Goal: Task Accomplishment & Management: Manage account settings

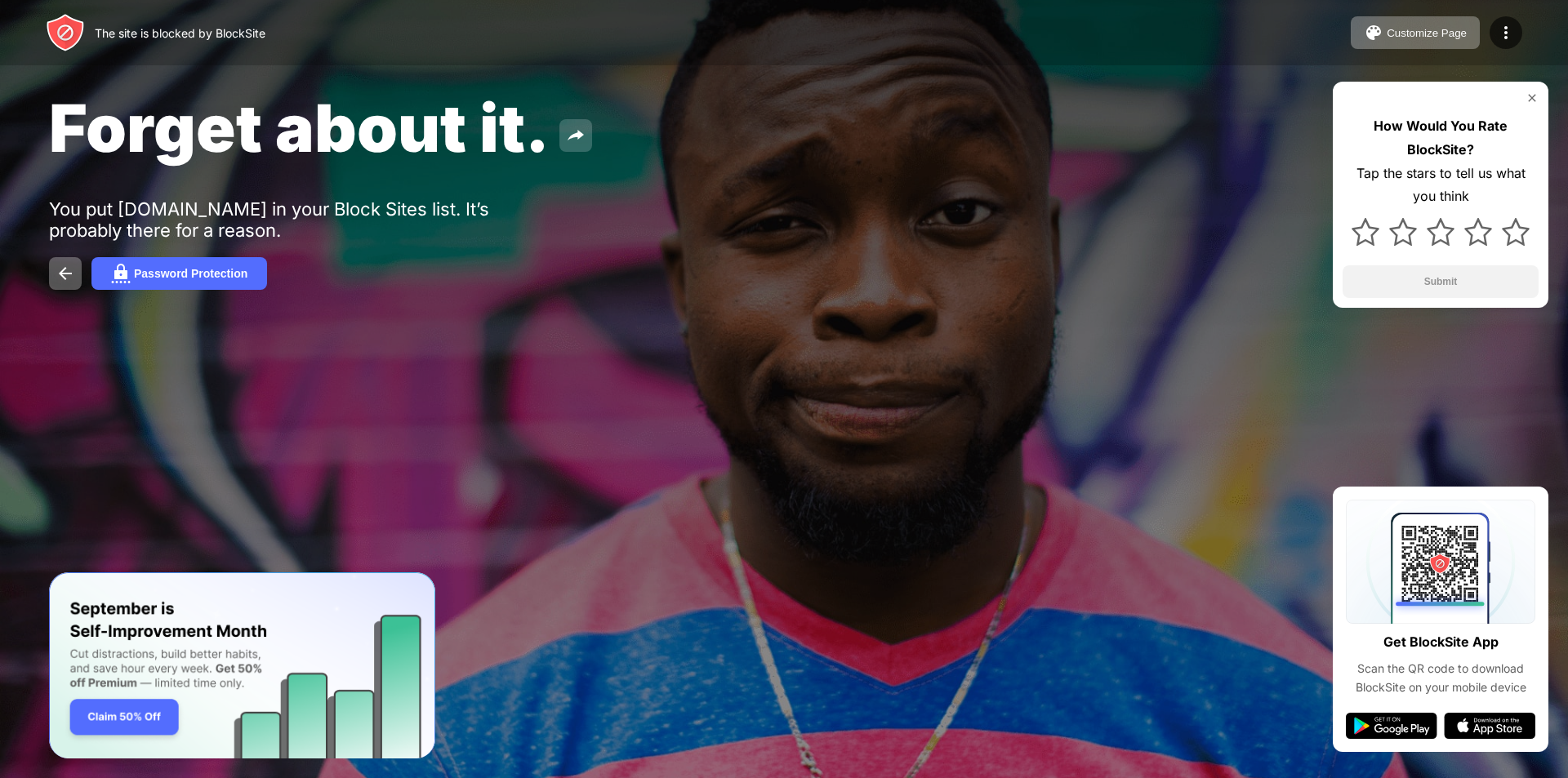
click at [566, 135] on img at bounding box center [575, 135] width 19 height 19
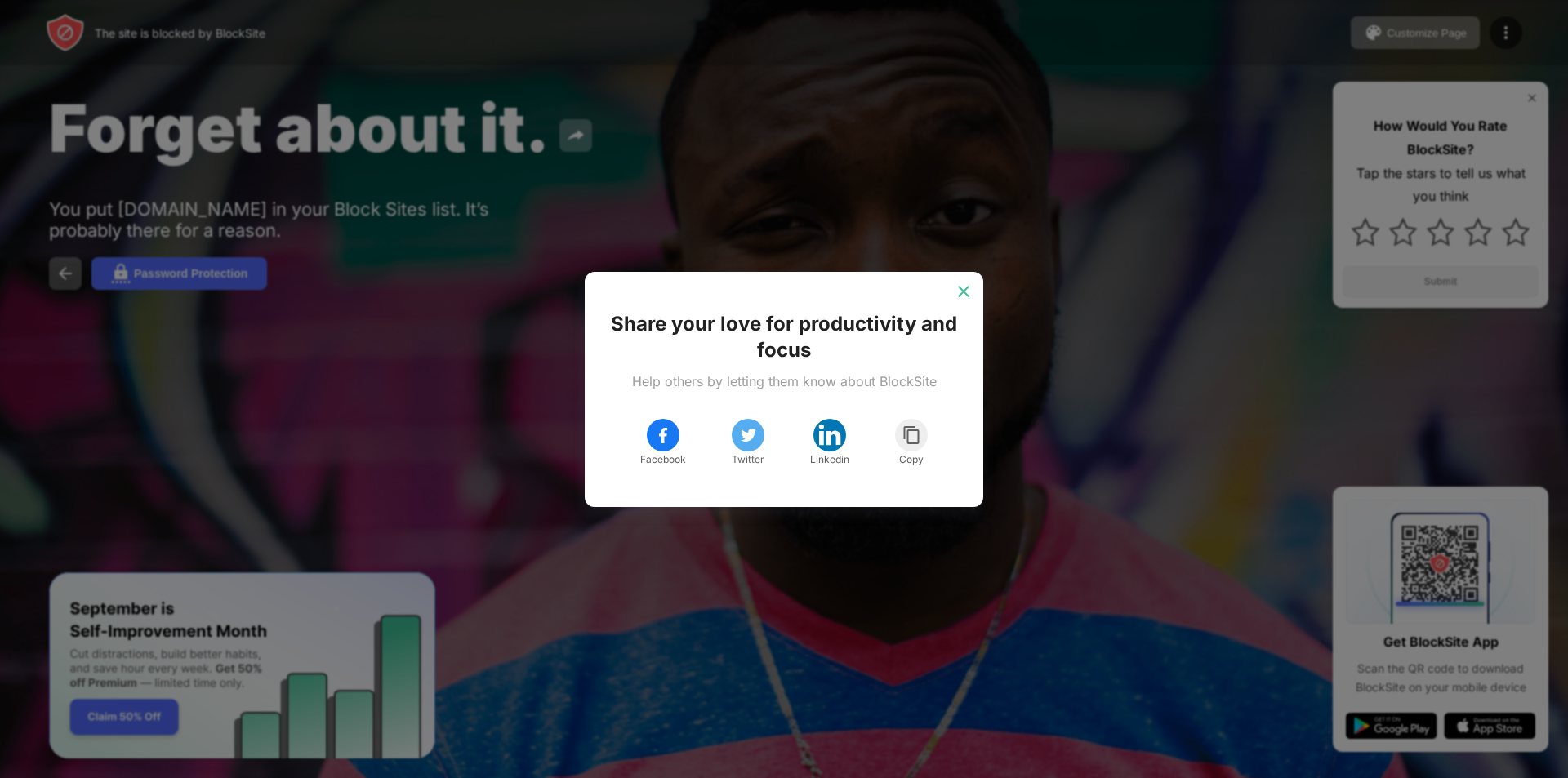
click at [970, 282] on div at bounding box center [964, 291] width 26 height 26
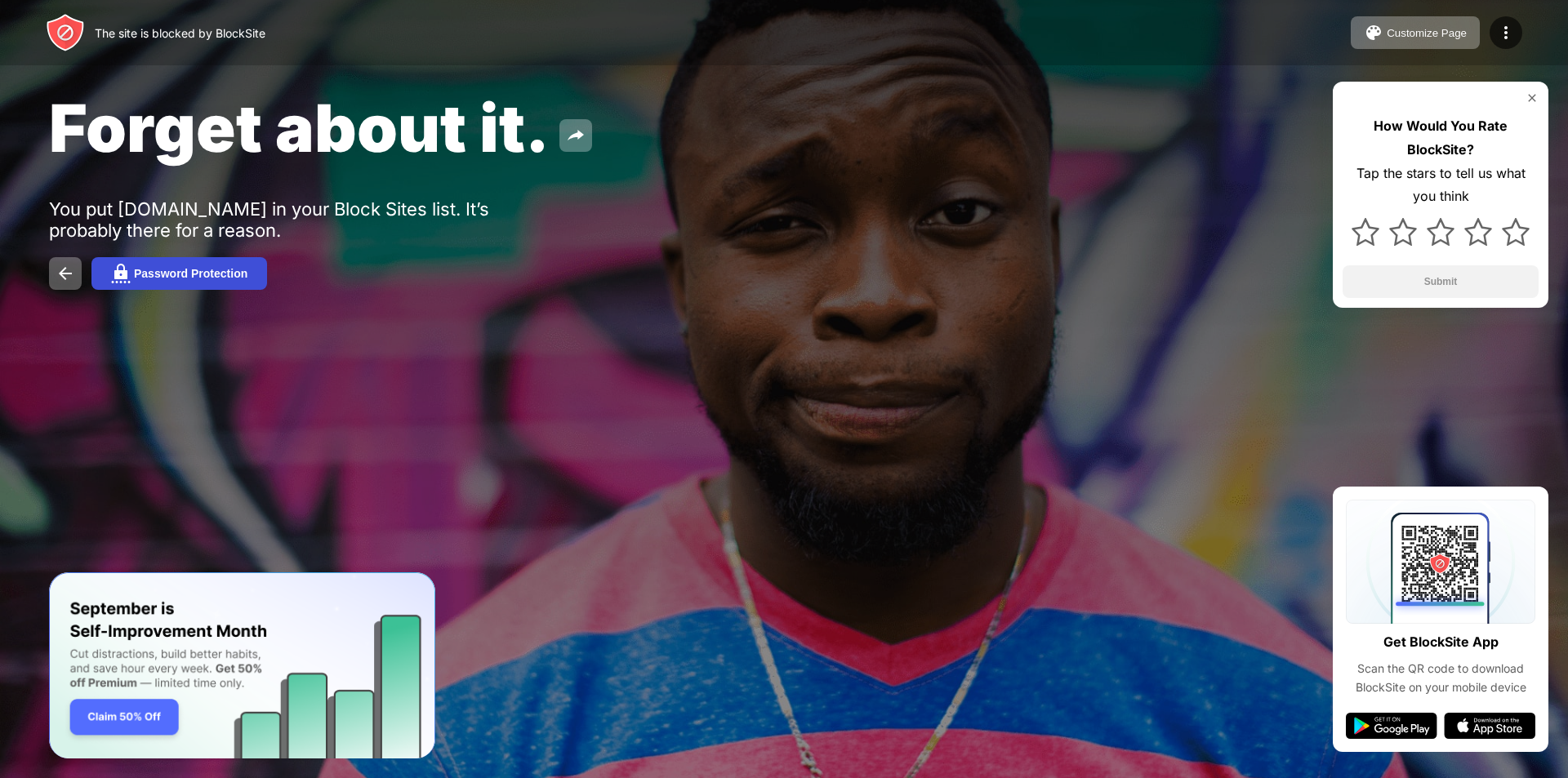
click at [196, 273] on div "Password Protection" at bounding box center [190, 274] width 113 height 13
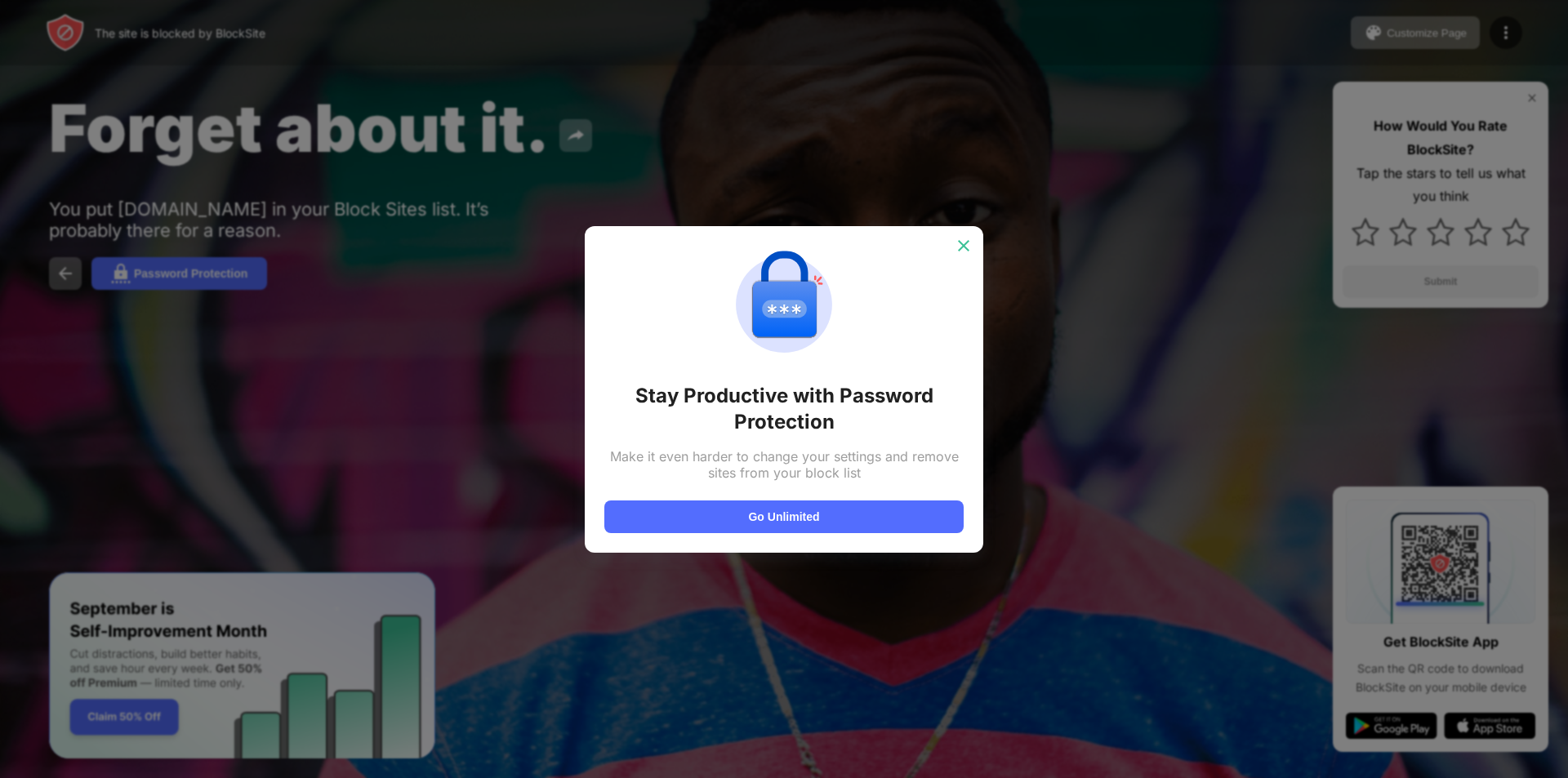
click at [967, 234] on div at bounding box center [964, 246] width 26 height 26
